Goal: Ask a question

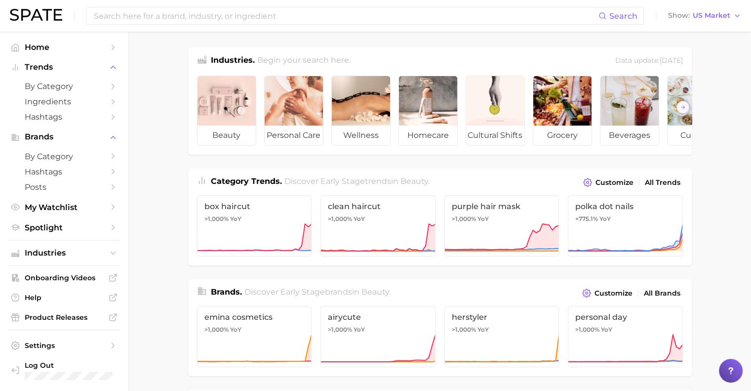
click at [356, 368] on icon at bounding box center [731, 370] width 10 height 10
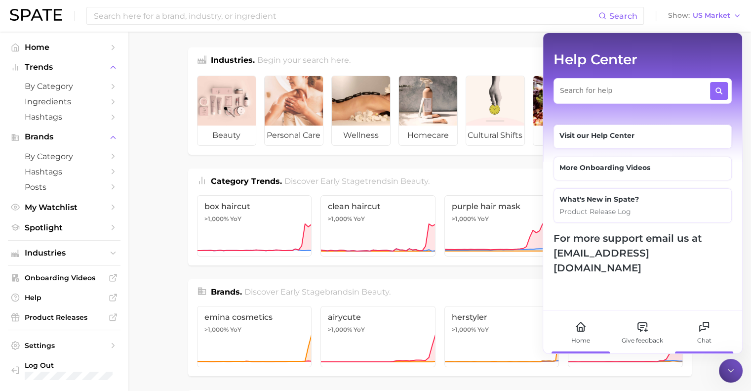
click at [356, 325] on div "Chat" at bounding box center [704, 331] width 55 height 43
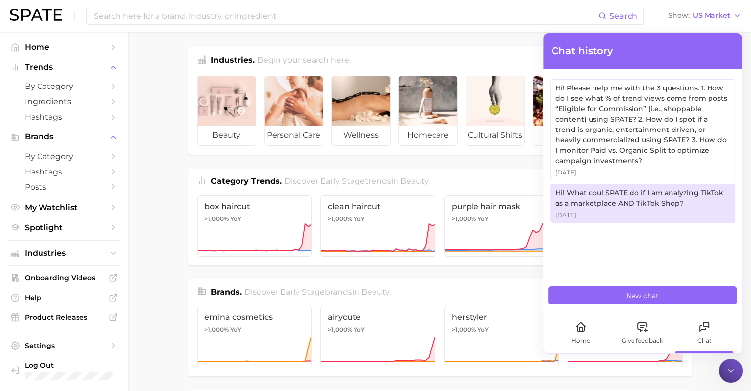
click at [356, 200] on div "Hi! What coul SPATE do if I am analyzing TikTok as a marketplace AND TikTok Sho…" at bounding box center [643, 198] width 174 height 21
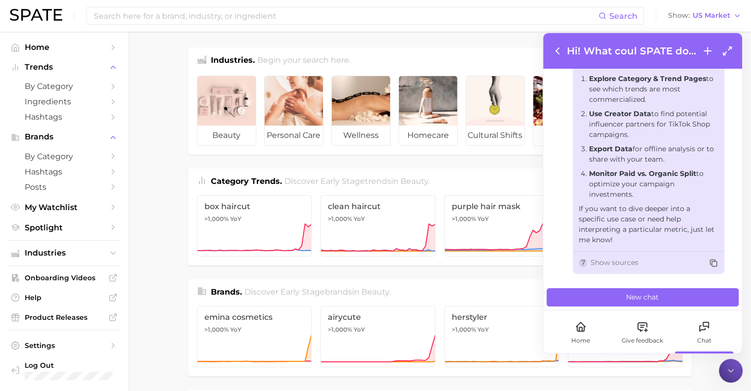
scroll to position [730, 0]
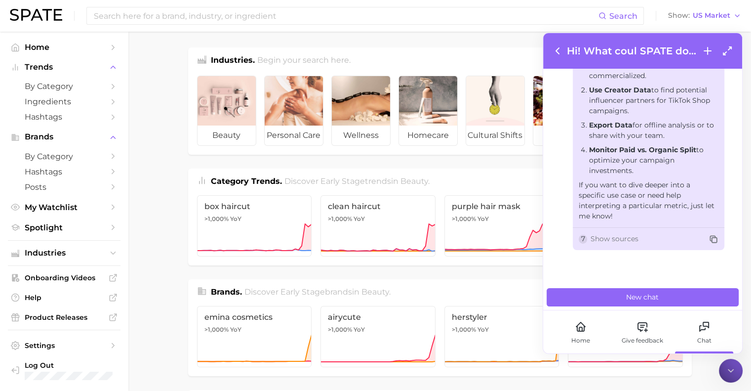
click at [356, 56] on icon at bounding box center [558, 51] width 12 height 12
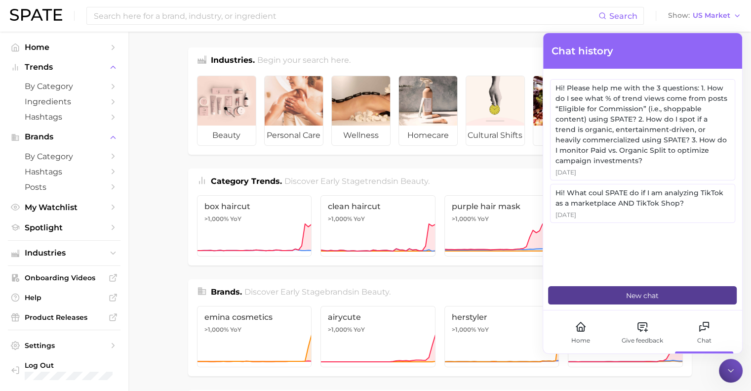
click at [356, 289] on button "New chat" at bounding box center [642, 295] width 189 height 18
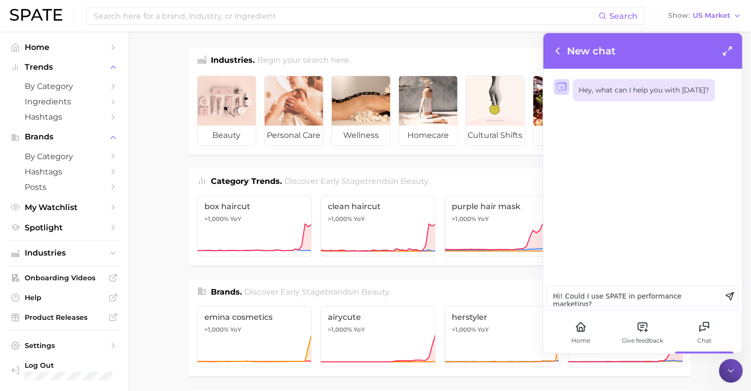
click at [356, 297] on textarea "Hi! Could I use SPATE in performance marketing?" at bounding box center [634, 296] width 174 height 20
type textarea "Hi! Could I use SPATE in performance marketing?"
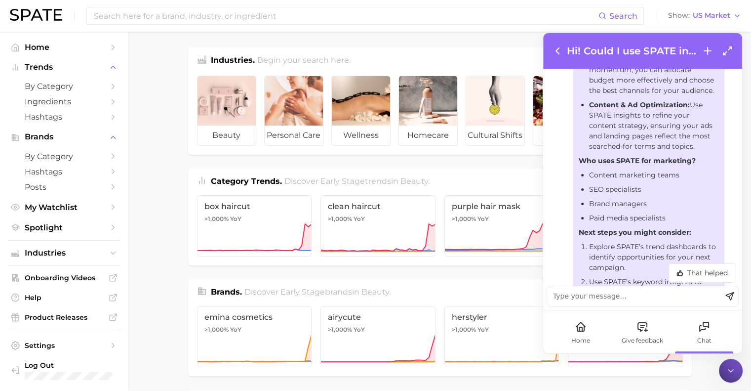
scroll to position [292, 0]
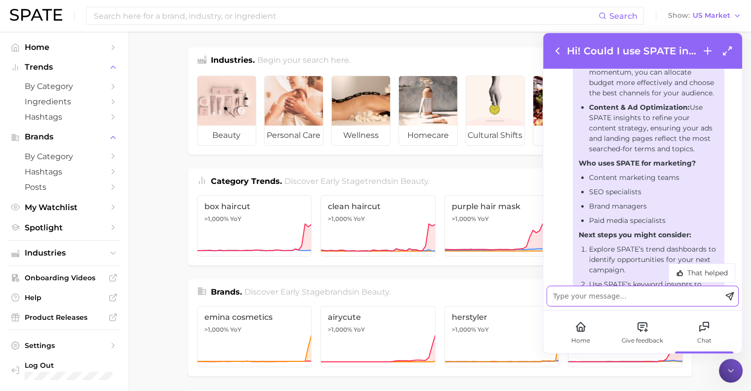
click at [356, 302] on textarea at bounding box center [634, 296] width 174 height 20
type textarea "How SEO specialists an paid media specialists could use SPATE?"
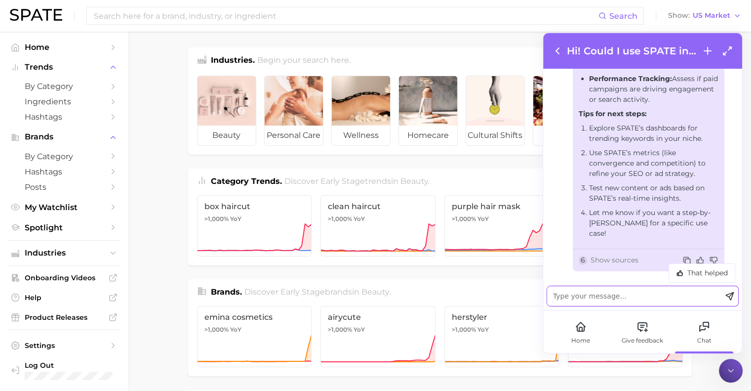
scroll to position [1123, 0]
click at [356, 164] on li "Use SPATE’s metrics (like convergence and competition) to refine your SEO or ad…" at bounding box center [653, 162] width 129 height 31
click at [356, 177] on li "Use SPATE’s metrics (like convergence and competition) to refine your SEO or ad…" at bounding box center [653, 162] width 129 height 31
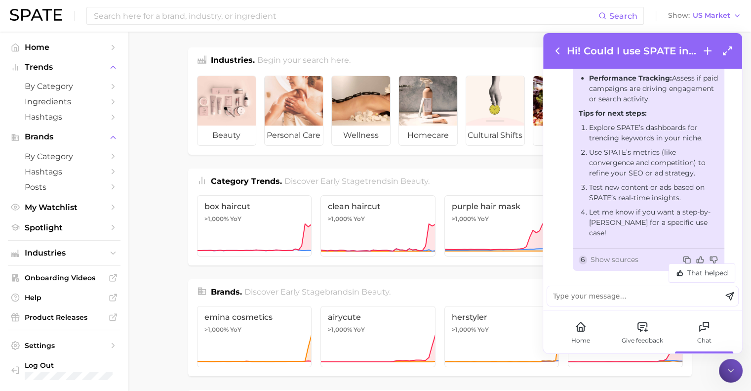
click at [356, 177] on li "Use SPATE’s metrics (like convergence and competition) to refine your SEO or ad…" at bounding box center [653, 162] width 129 height 31
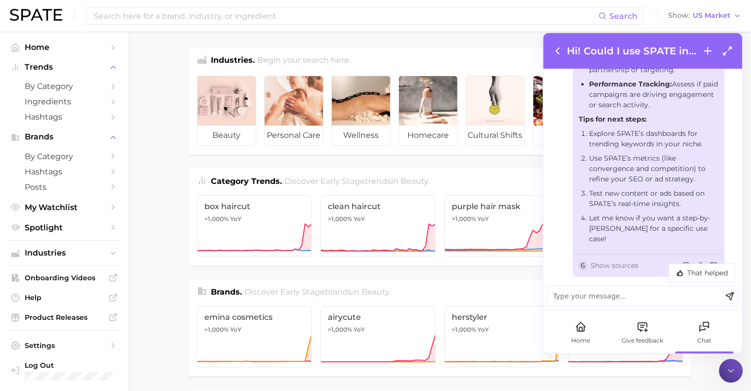
scroll to position [1119, 0]
click at [356, 300] on textarea at bounding box center [634, 296] width 174 height 20
type textarea "h"
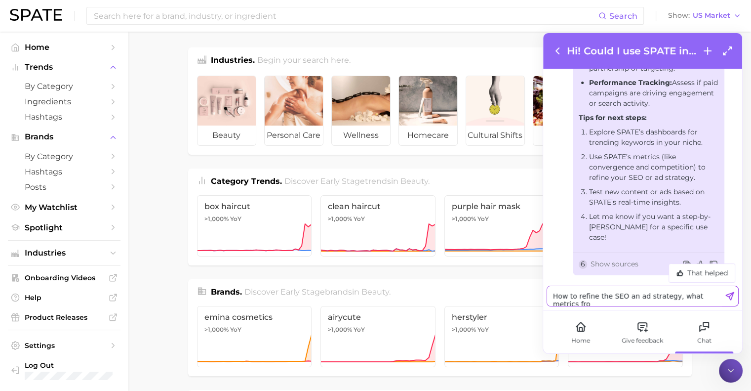
scroll to position [0, 0]
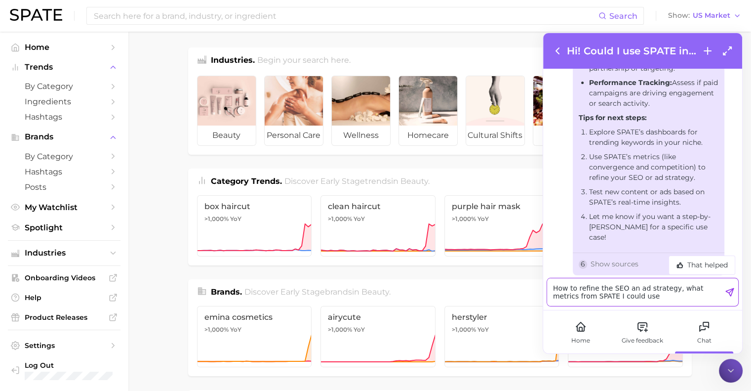
type textarea "How to refine the SEO an ad strategy, what metrics from SPATE I could use?"
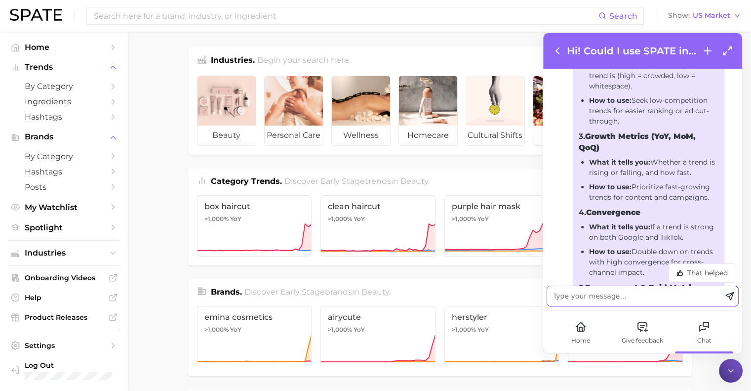
scroll to position [1808, 0]
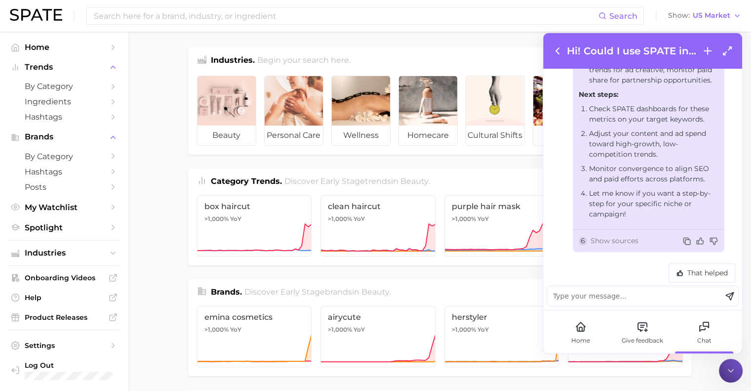
click at [356, 241] on div "6" at bounding box center [583, 241] width 9 height 9
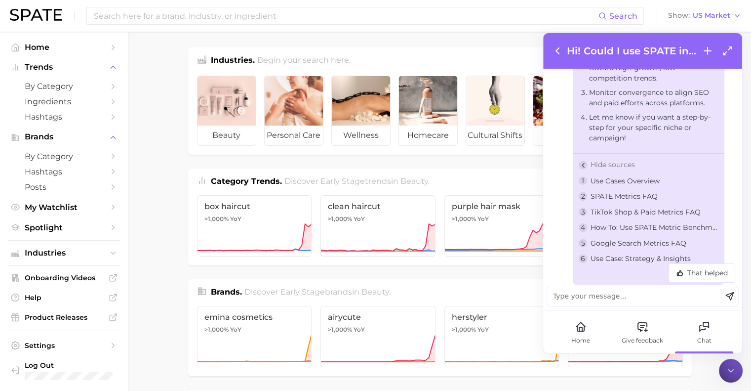
scroll to position [1893, 0]
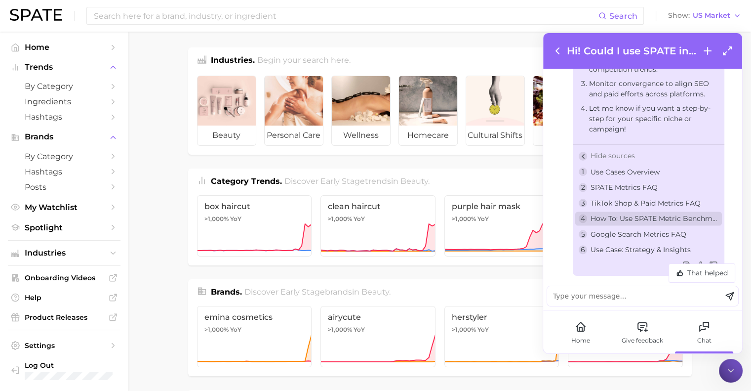
click at [356, 211] on div "4 How To: Use SPATE Metric Benchmarks" at bounding box center [648, 218] width 147 height 14
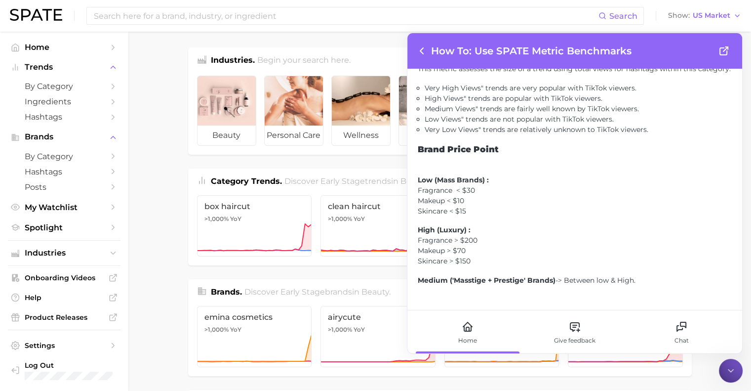
scroll to position [681, 0]
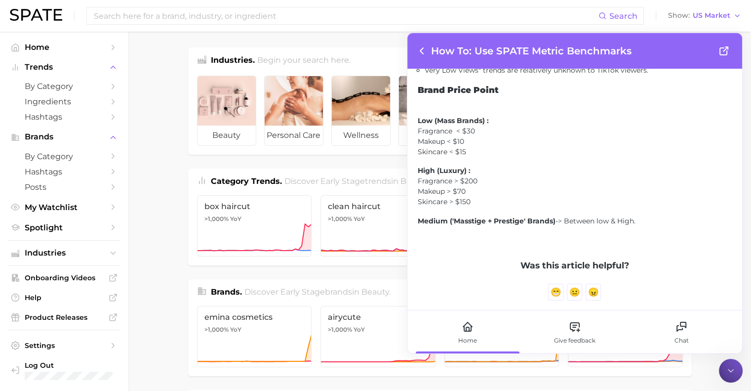
click at [356, 46] on icon at bounding box center [422, 51] width 12 height 12
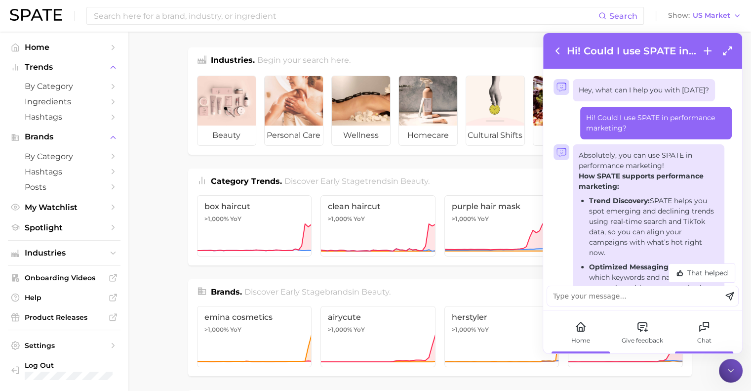
scroll to position [1808, 0]
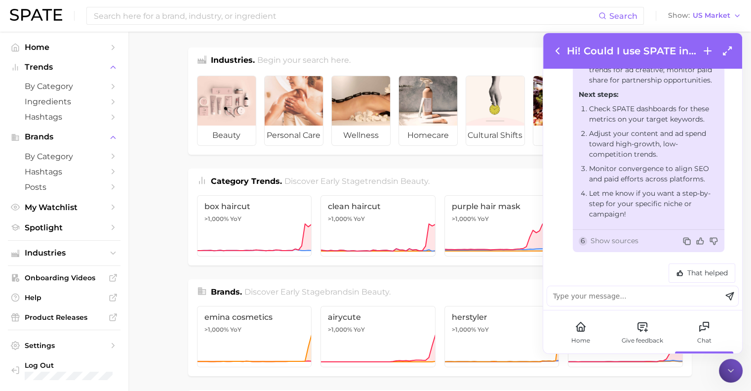
click at [74, 275] on span "Onboarding Videos" at bounding box center [64, 277] width 79 height 9
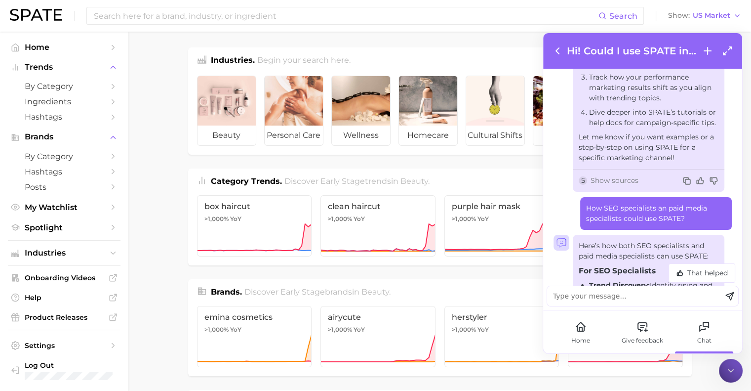
scroll to position [590, 0]
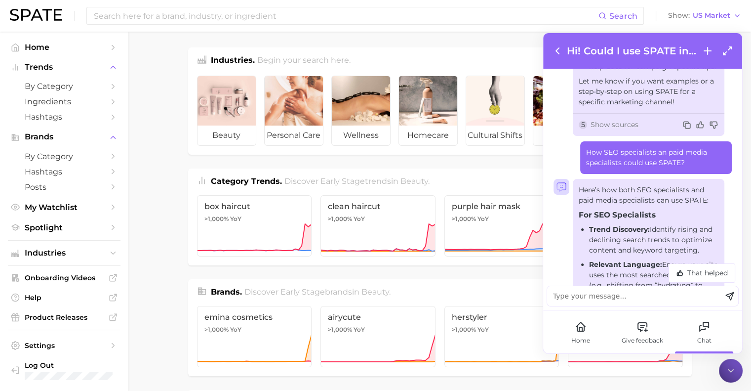
drag, startPoint x: 586, startPoint y: 116, endPoint x: 676, endPoint y: 112, distance: 90.5
click at [356, 112] on div "Hey, what can I help you with [DATE]? Hi! Could I use SPATE in performance mark…" at bounding box center [642, 177] width 199 height 217
click at [356, 174] on div "How SEO specialists an paid media specialists could use SPATE?" at bounding box center [656, 157] width 152 height 33
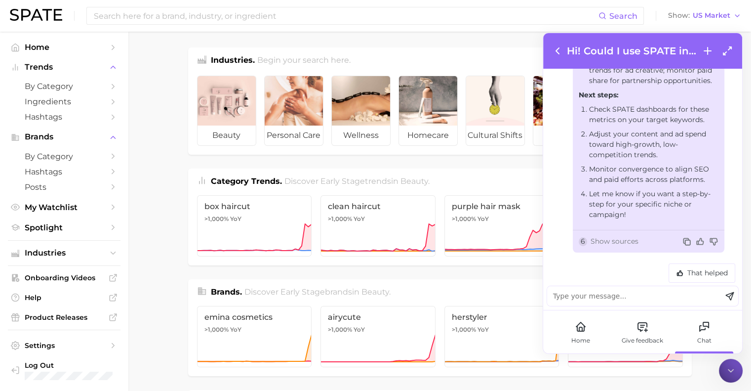
scroll to position [1808, 0]
drag, startPoint x: 587, startPoint y: 108, endPoint x: 665, endPoint y: 235, distance: 149.0
click at [356, 235] on div "Hey, what can I help you with [DATE]? Hi! Could I use SPATE in performance mark…" at bounding box center [642, 177] width 199 height 217
click at [356, 215] on li "Let me know if you want a step-by-step for your specific niche or campaign!" at bounding box center [653, 203] width 129 height 31
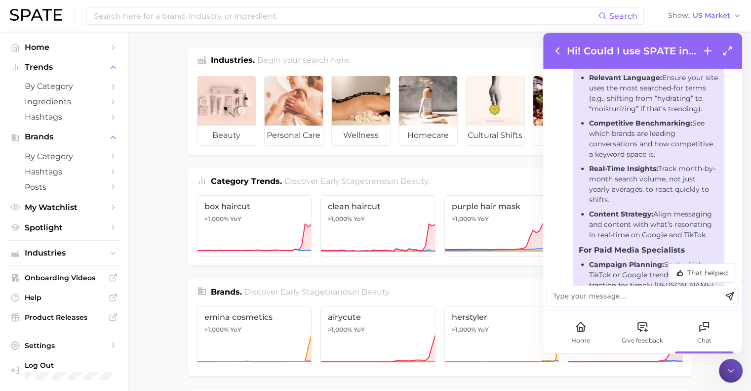
scroll to position [653, 0]
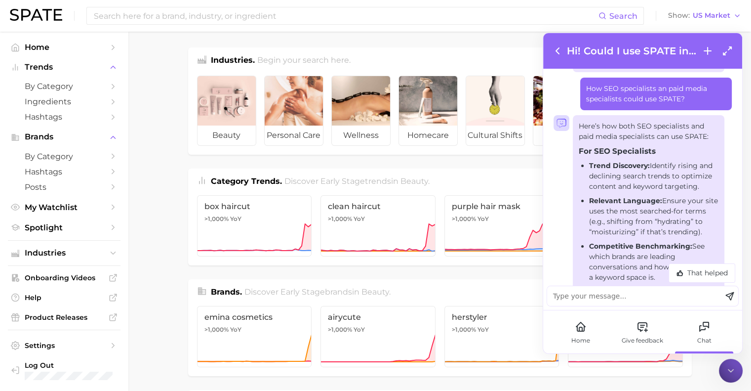
drag, startPoint x: 635, startPoint y: 214, endPoint x: 577, endPoint y: 99, distance: 128.7
click at [356, 99] on div "Hey, what can I help you with [DATE]? Hi! Could I use SPATE in performance mark…" at bounding box center [642, 177] width 199 height 217
click at [356, 56] on icon at bounding box center [558, 51] width 12 height 12
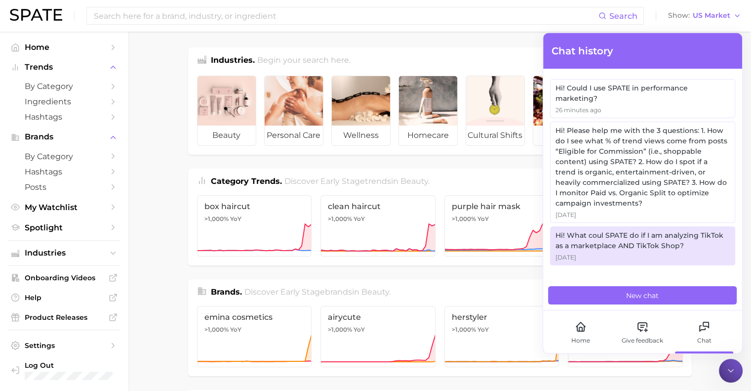
click at [356, 230] on div "Hi! What coul SPATE do if I am analyzing TikTok as a marketplace AND TikTok Sho…" at bounding box center [643, 240] width 174 height 21
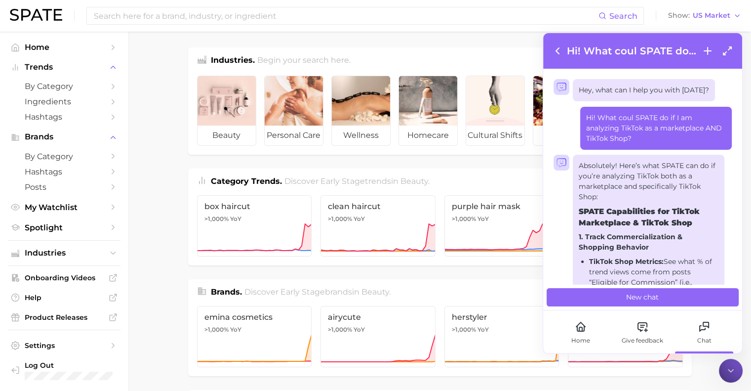
scroll to position [0, 0]
drag, startPoint x: 619, startPoint y: 228, endPoint x: 585, endPoint y: 113, distance: 120.6
click at [356, 113] on div "Hey, what can I help you with [DATE]? Hi! What coul SPATE do if I am analyzing …" at bounding box center [642, 176] width 199 height 215
click at [356, 261] on li "TikTok Shop Metrics: See what % of trend views come from posts “Eligible for Co…" at bounding box center [653, 276] width 129 height 41
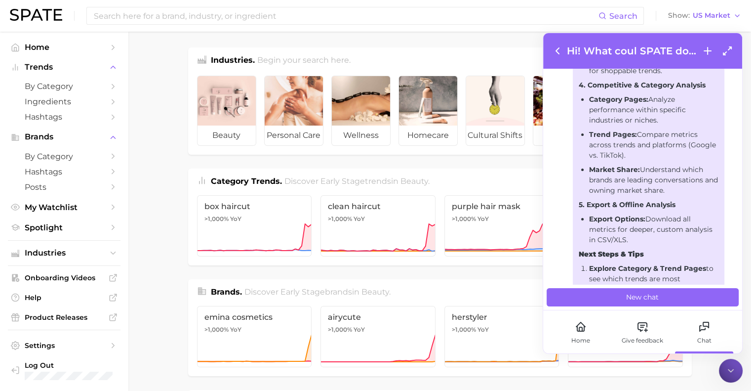
scroll to position [730, 0]
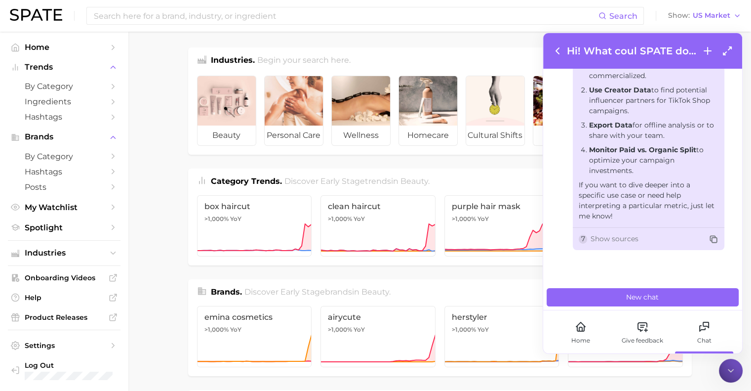
click at [356, 152] on strong "Monitor Paid vs. Organic Split" at bounding box center [642, 149] width 107 height 9
click at [356, 58] on div "Hi! What coul SPATE do if I am analyzing TikTok as a marketplace AND TikTok Sho…" at bounding box center [643, 50] width 182 height 15
click at [356, 51] on icon at bounding box center [557, 51] width 3 height 6
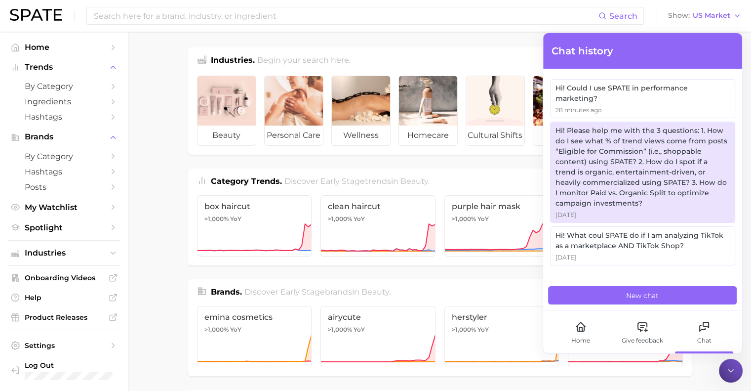
click at [356, 148] on div "Hi! Please help me with the 3 questions: 1. How do I see what % of trend views …" at bounding box center [643, 166] width 174 height 83
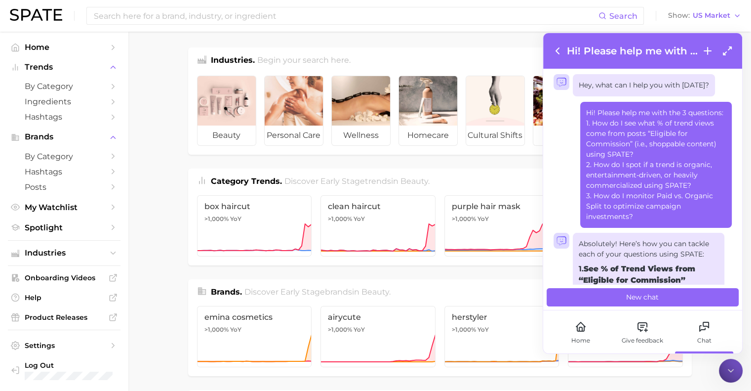
scroll to position [0, 0]
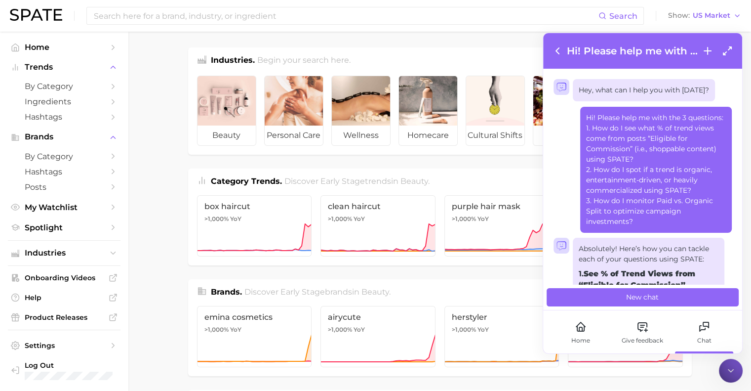
drag, startPoint x: 646, startPoint y: 216, endPoint x: 587, endPoint y: 119, distance: 114.3
click at [356, 119] on div "Hey, what can I help you with [DATE]? Hi! Please help me with the 3 questions: …" at bounding box center [642, 176] width 199 height 215
click at [356, 51] on icon at bounding box center [558, 51] width 12 height 12
